Goal: Information Seeking & Learning: Learn about a topic

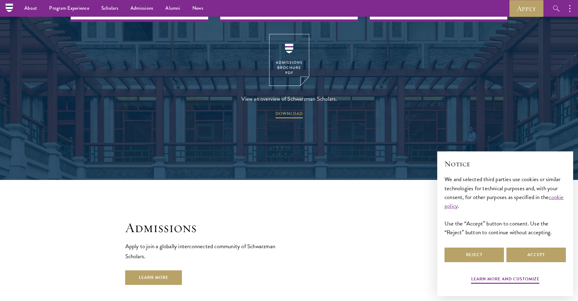
scroll to position [903, 0]
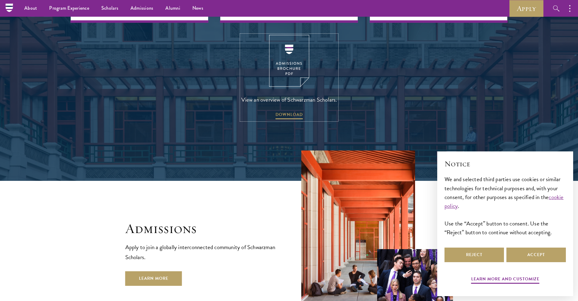
click at [284, 47] on img at bounding box center [289, 61] width 40 height 52
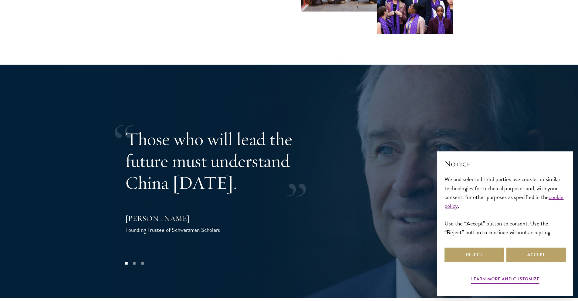
scroll to position [1238, 0]
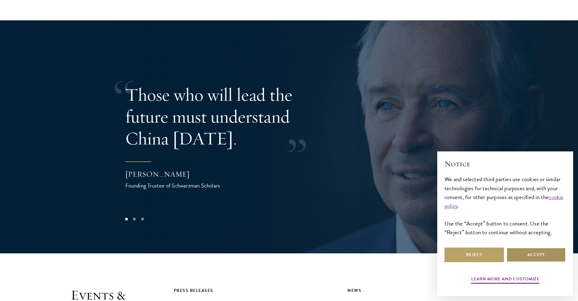
click at [534, 254] on button "Accept" at bounding box center [537, 255] width 60 height 15
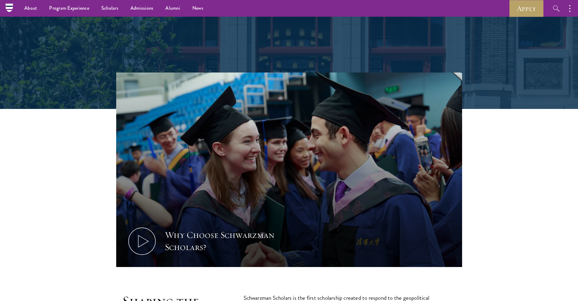
scroll to position [0, 0]
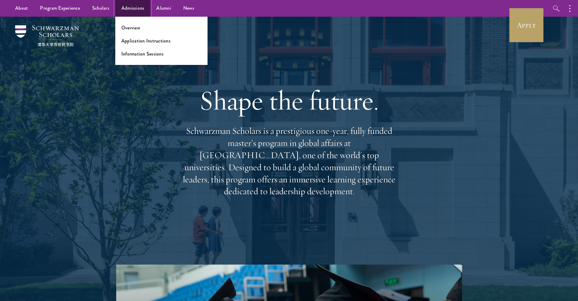
click at [122, 9] on link "Admissions" at bounding box center [132, 8] width 35 height 17
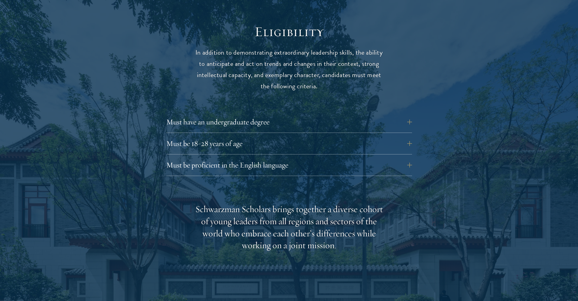
scroll to position [808, 0]
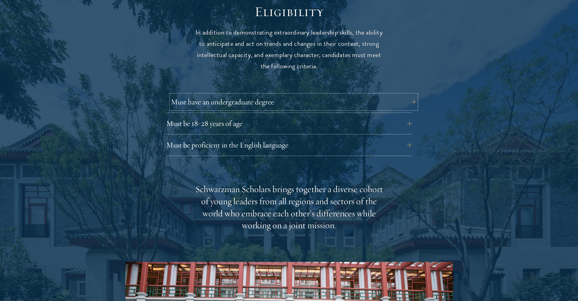
click at [238, 104] on button "Must have an undergraduate degree" at bounding box center [294, 102] width 246 height 15
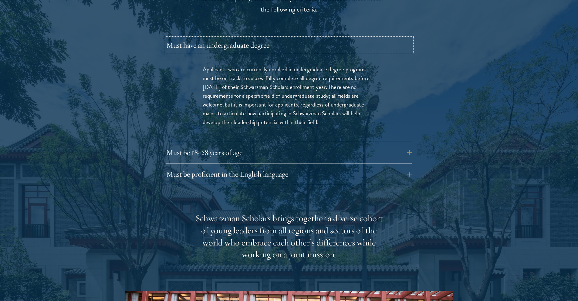
scroll to position [865, 0]
click at [248, 175] on button "Must be proficient in the English language" at bounding box center [294, 173] width 246 height 15
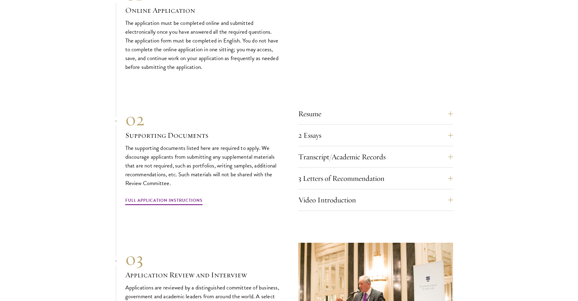
scroll to position [2115, 0]
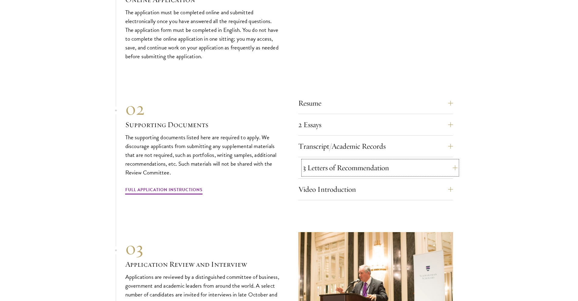
click at [332, 174] on button "3 Letters of Recommendation" at bounding box center [380, 168] width 155 height 15
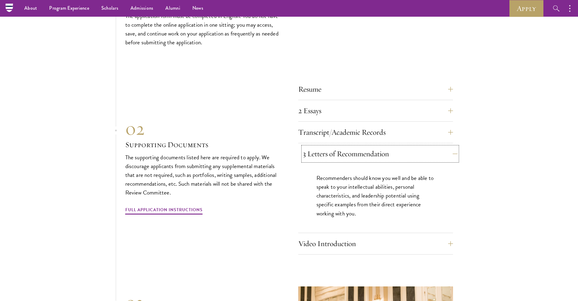
scroll to position [1952, 0]
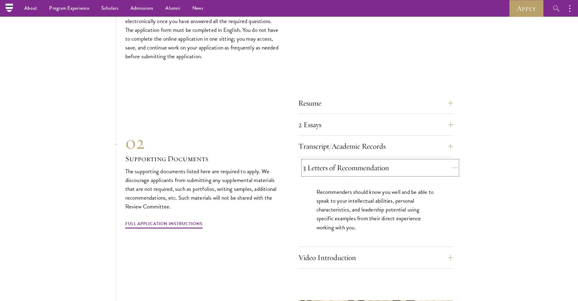
click at [332, 174] on button "3 Letters of Recommendation" at bounding box center [380, 168] width 155 height 15
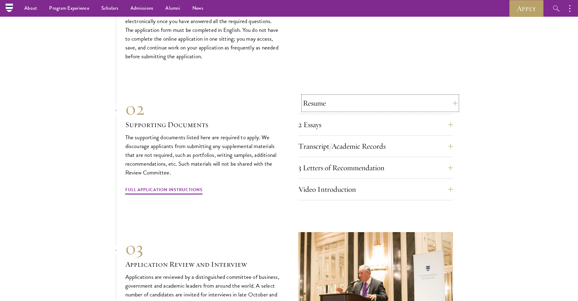
click at [333, 111] on button "Resume" at bounding box center [380, 103] width 155 height 15
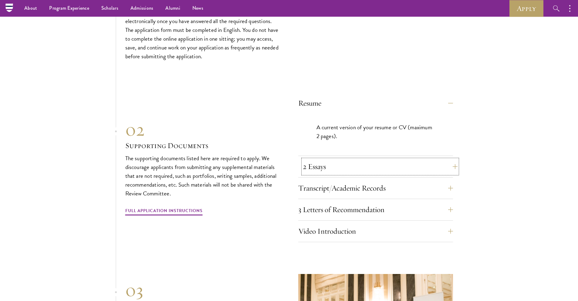
click at [327, 174] on button "2 Essays" at bounding box center [380, 166] width 155 height 15
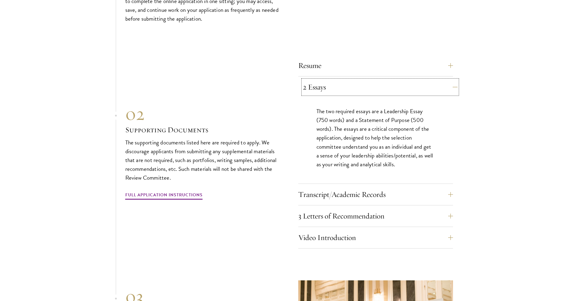
scroll to position [1992, 0]
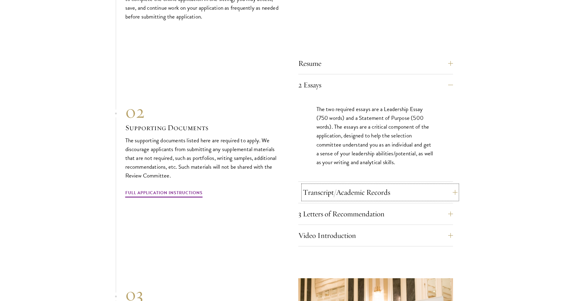
click at [327, 193] on button "Transcript/Academic Records" at bounding box center [380, 192] width 155 height 15
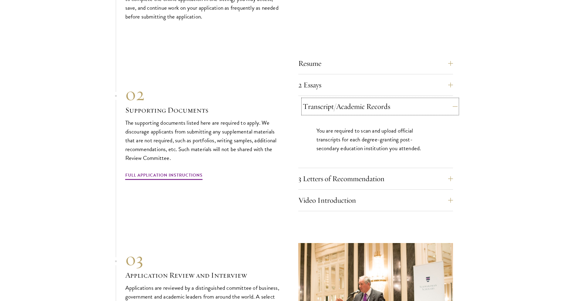
scroll to position [2017, 0]
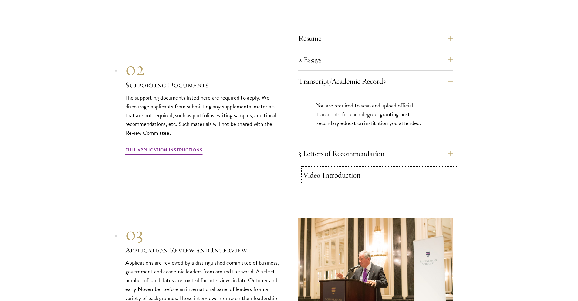
click at [318, 182] on button "Video Introduction" at bounding box center [380, 175] width 155 height 15
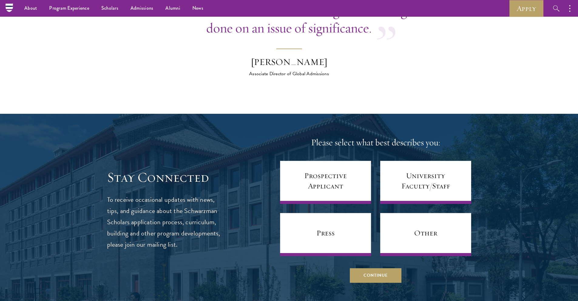
scroll to position [2454, 0]
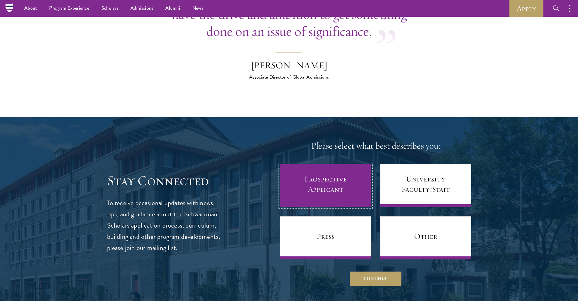
click at [323, 184] on link "Prospective Applicant" at bounding box center [325, 185] width 91 height 43
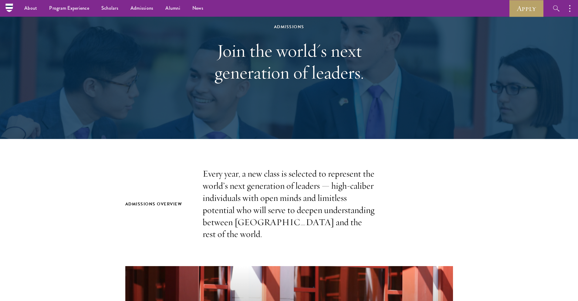
scroll to position [0, 0]
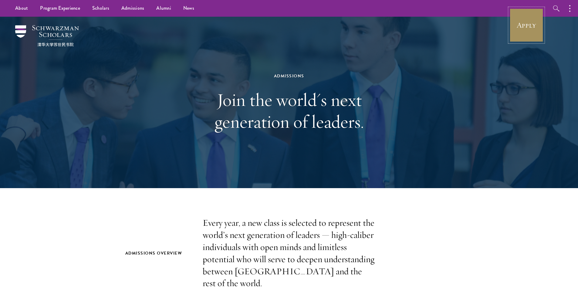
click at [530, 19] on link "Apply" at bounding box center [527, 25] width 34 height 34
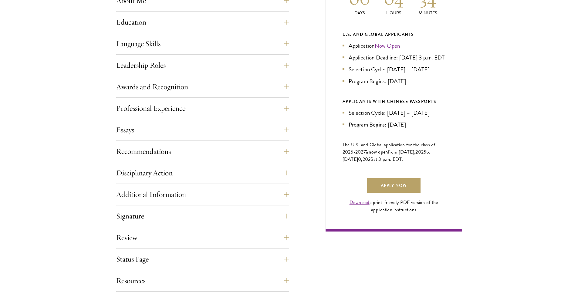
scroll to position [316, 0]
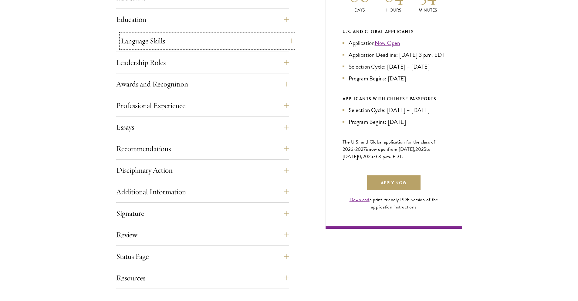
click at [182, 34] on button "Language Skills" at bounding box center [207, 41] width 173 height 15
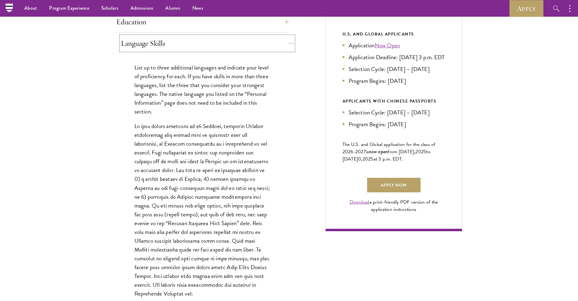
scroll to position [308, 0]
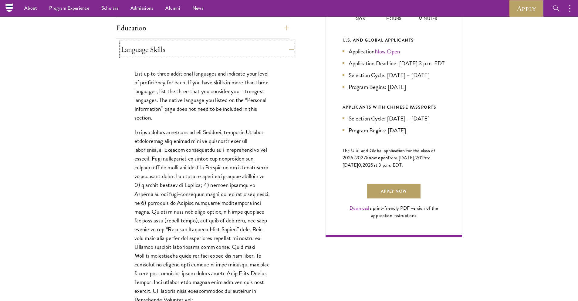
click at [171, 56] on button "Language Skills" at bounding box center [207, 49] width 173 height 15
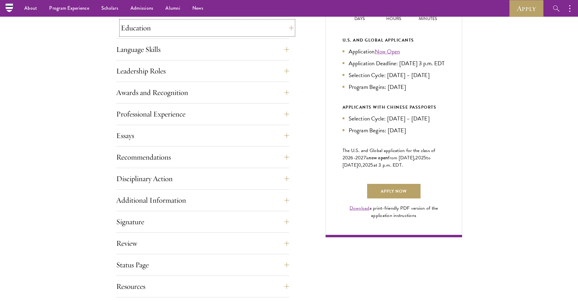
click at [177, 29] on button "Education" at bounding box center [207, 28] width 173 height 15
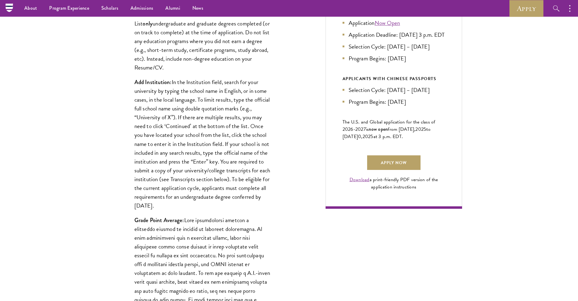
scroll to position [300, 0]
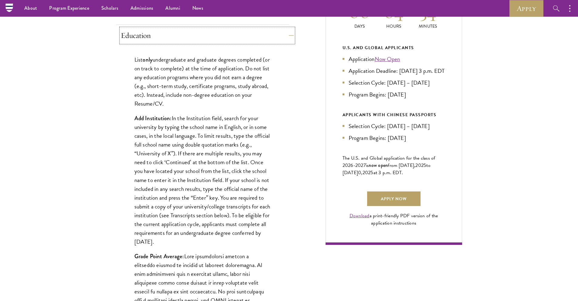
click at [198, 33] on button "Education" at bounding box center [207, 35] width 173 height 15
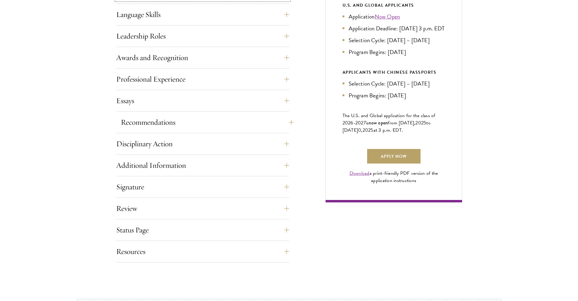
scroll to position [343, 0]
click at [159, 124] on button "Recommendations" at bounding box center [207, 121] width 173 height 15
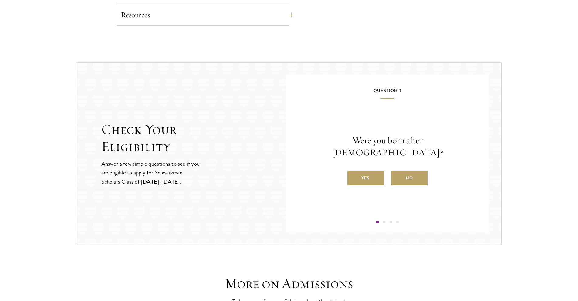
scroll to position [1164, 0]
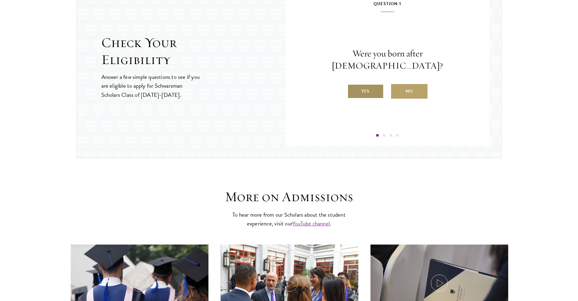
click at [374, 87] on label "Yes" at bounding box center [366, 91] width 36 height 15
click at [353, 87] on input "Yes" at bounding box center [350, 87] width 5 height 5
click at [369, 91] on label "Yes" at bounding box center [366, 91] width 36 height 15
click at [353, 90] on input "Yes" at bounding box center [350, 87] width 5 height 5
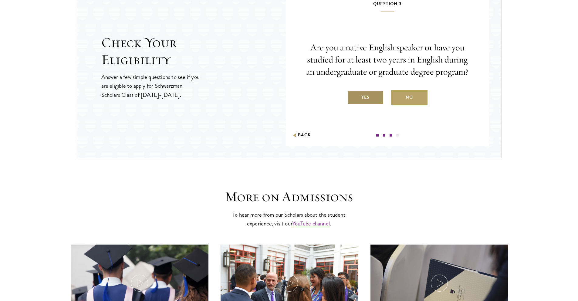
click at [362, 104] on label "Yes" at bounding box center [366, 97] width 36 height 15
click at [353, 96] on input "Yes" at bounding box center [350, 93] width 5 height 5
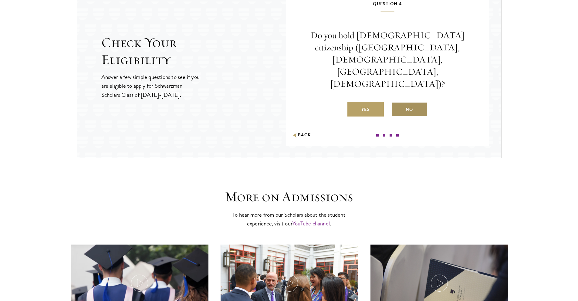
click at [409, 102] on label "No" at bounding box center [409, 109] width 36 height 15
click at [397, 103] on input "No" at bounding box center [393, 105] width 5 height 5
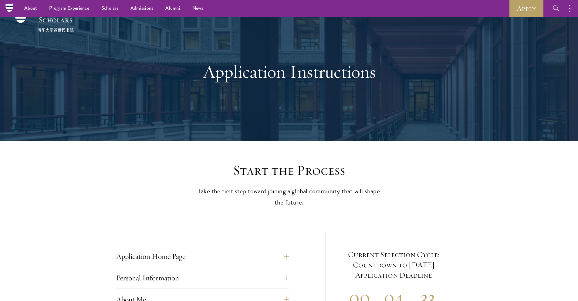
scroll to position [0, 0]
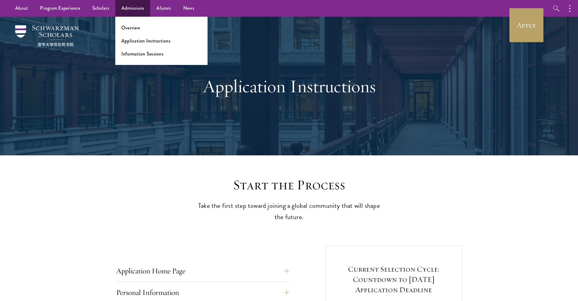
click at [131, 45] on ul "Overview Application Instructions Information Sessions" at bounding box center [161, 41] width 92 height 48
click at [134, 38] on link "Application Instructions" at bounding box center [145, 40] width 49 height 7
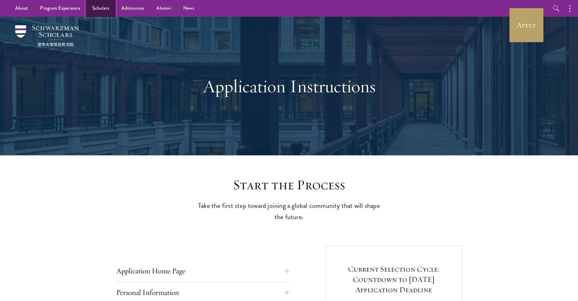
click at [103, 7] on link "Scholars" at bounding box center [100, 8] width 29 height 17
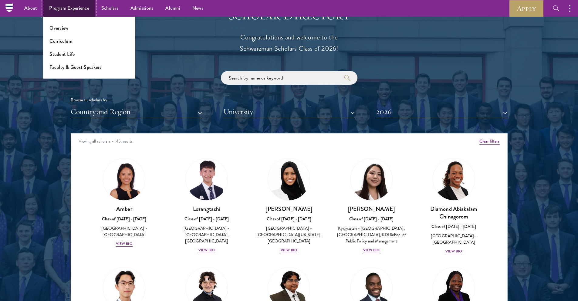
click at [81, 8] on link "Program Experience" at bounding box center [69, 8] width 52 height 17
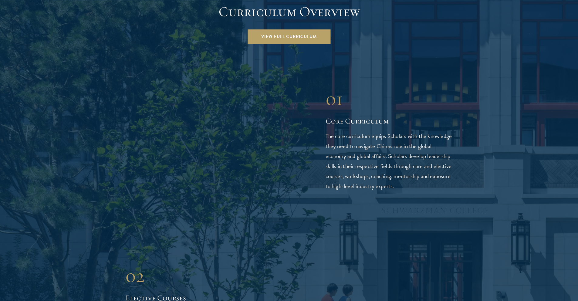
scroll to position [1015, 0]
